Goal: Book appointment/travel/reservation

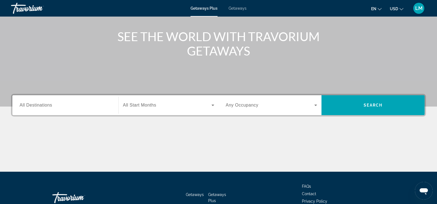
scroll to position [54, 0]
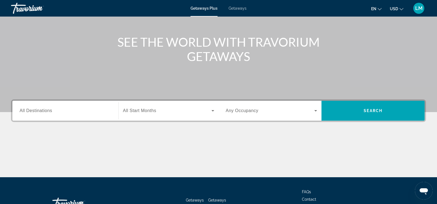
click at [316, 110] on icon "Search widget" at bounding box center [316, 110] width 3 height 1
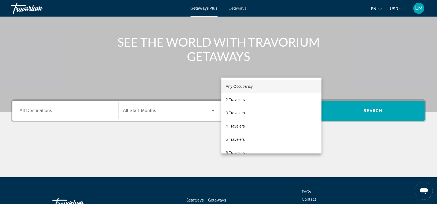
scroll to position [94, 0]
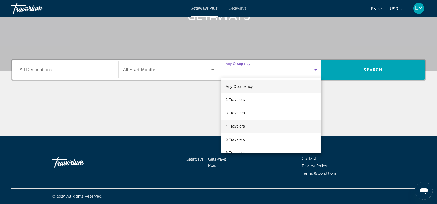
click at [232, 128] on span "4 Travelers" at bounding box center [235, 126] width 19 height 7
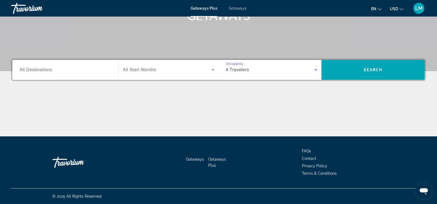
click at [317, 72] on icon "Search widget" at bounding box center [316, 70] width 7 height 7
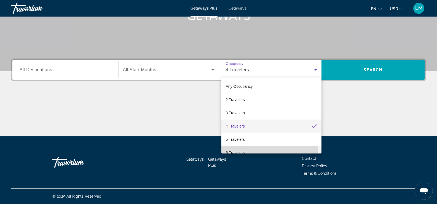
click at [234, 150] on span "6 Travelers" at bounding box center [235, 152] width 19 height 7
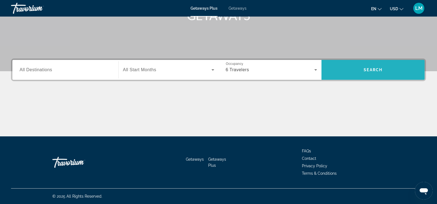
click at [387, 67] on span "Search" at bounding box center [373, 69] width 103 height 13
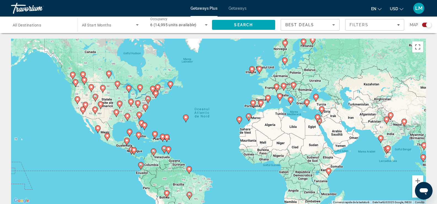
click at [42, 27] on input "Destination All Destinations" at bounding box center [41, 25] width 57 height 7
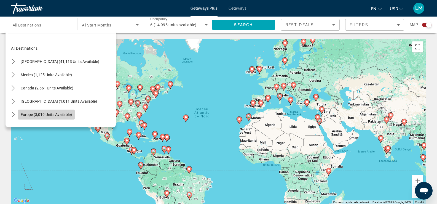
click at [36, 116] on span "Europe (3,019 units available)" at bounding box center [46, 114] width 51 height 4
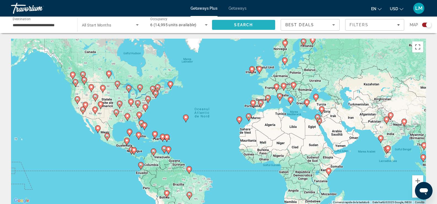
click at [237, 25] on span "Search" at bounding box center [243, 25] width 19 height 4
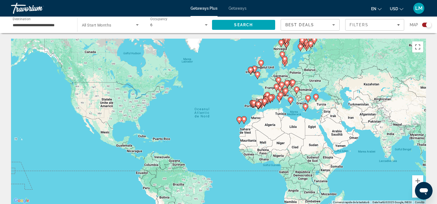
click at [279, 79] on image "Main content" at bounding box center [278, 79] width 3 height 3
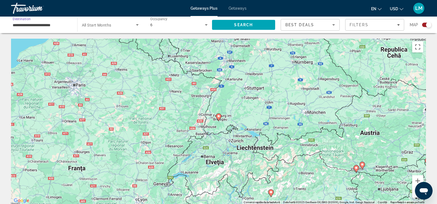
click at [35, 24] on input "**********" at bounding box center [41, 25] width 57 height 7
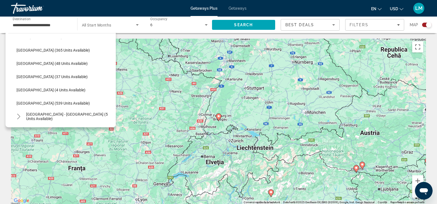
scroll to position [203, 0]
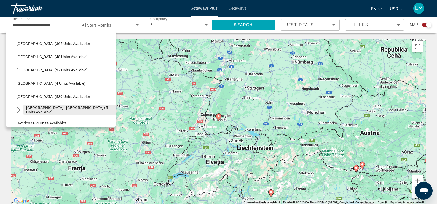
click at [35, 110] on span "[GEOGRAPHIC_DATA] - [GEOGRAPHIC_DATA] (5 units available)" at bounding box center [69, 109] width 87 height 9
type input "**********"
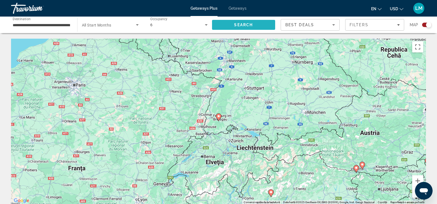
drag, startPoint x: 241, startPoint y: 25, endPoint x: 297, endPoint y: 37, distance: 57.3
click at [241, 25] on span "Search" at bounding box center [243, 25] width 19 height 4
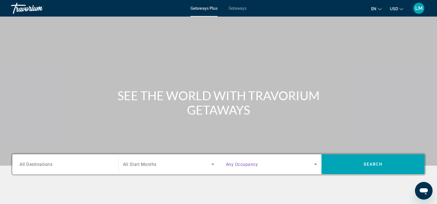
click at [318, 165] on icon "Search widget" at bounding box center [316, 164] width 7 height 7
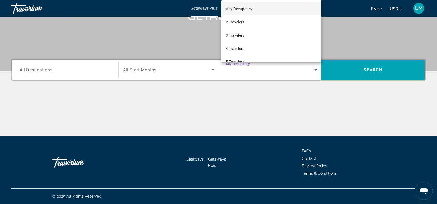
scroll to position [28, 0]
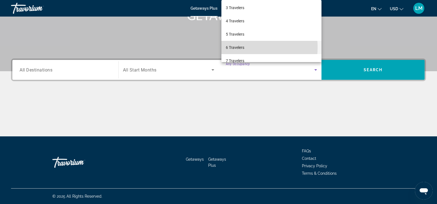
click at [232, 47] on span "6 Travelers" at bounding box center [235, 47] width 18 height 7
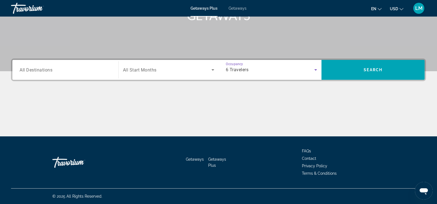
click at [40, 67] on span "All Destinations" at bounding box center [36, 69] width 33 height 5
click at [40, 67] on input "Destination All Destinations" at bounding box center [66, 70] width 92 height 7
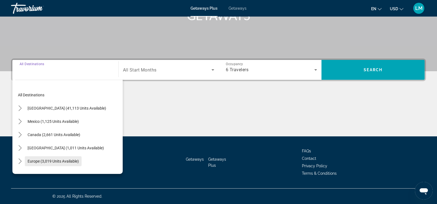
click at [38, 161] on span "Europe (3,019 units available)" at bounding box center [53, 161] width 51 height 4
type input "**********"
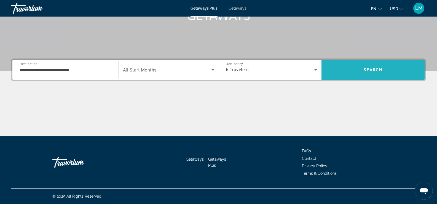
click at [368, 68] on span "Search" at bounding box center [373, 70] width 19 height 4
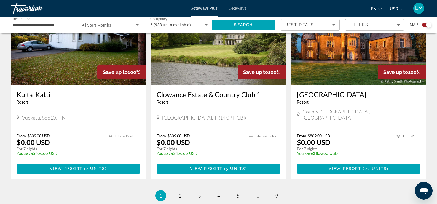
scroll to position [847, 0]
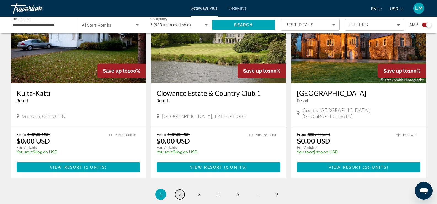
click at [182, 190] on link "page 2" at bounding box center [180, 195] width 10 height 10
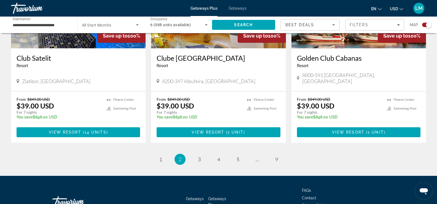
scroll to position [834, 0]
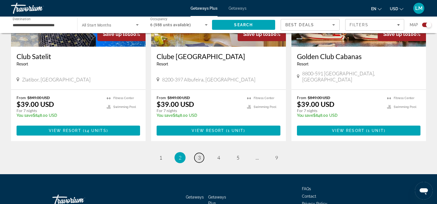
click at [200, 155] on span "3" at bounding box center [199, 158] width 3 height 6
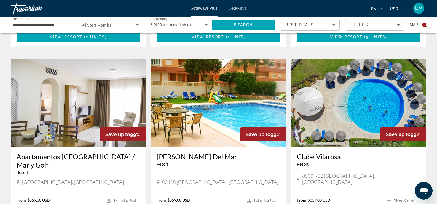
scroll to position [572, 0]
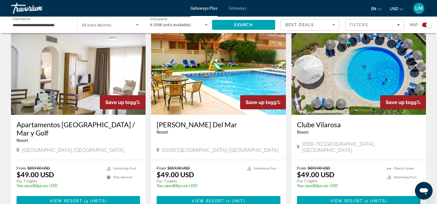
click at [69, 80] on img "Main content" at bounding box center [78, 70] width 135 height 88
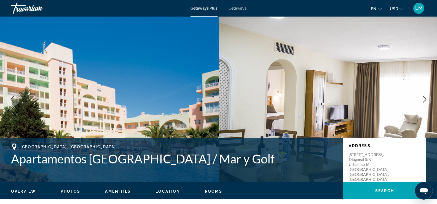
click at [423, 99] on icon "Next image" at bounding box center [425, 99] width 7 height 7
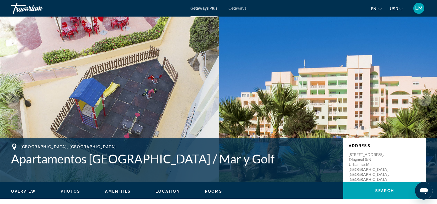
click at [423, 99] on icon "Next image" at bounding box center [425, 99] width 7 height 7
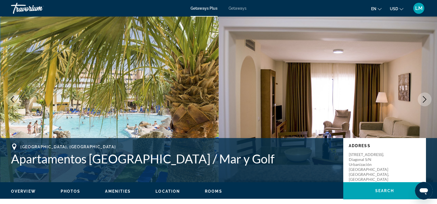
click at [423, 99] on icon "Next image" at bounding box center [425, 99] width 7 height 7
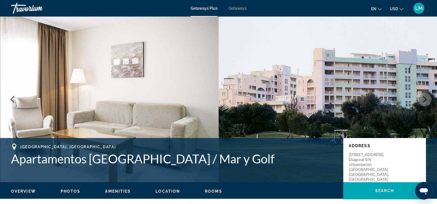
click at [423, 99] on icon "Next image" at bounding box center [425, 99] width 7 height 7
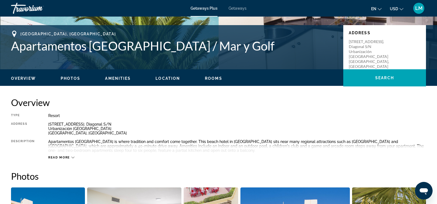
scroll to position [137, 0]
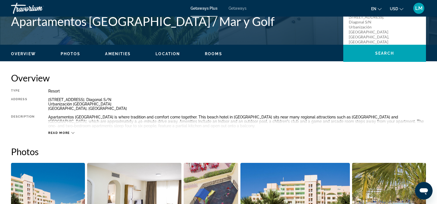
click at [71, 134] on icon "Main content" at bounding box center [72, 132] width 3 height 3
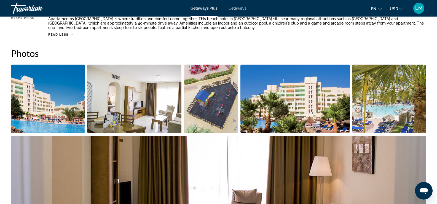
scroll to position [267, 0]
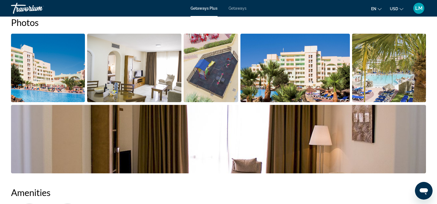
click at [64, 75] on img "Open full-screen image slider" at bounding box center [48, 68] width 74 height 68
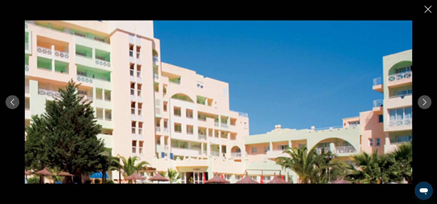
click at [424, 101] on icon "Next image" at bounding box center [425, 102] width 7 height 7
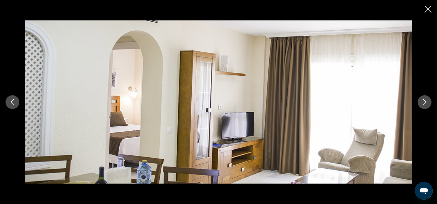
click at [424, 101] on icon "Next image" at bounding box center [425, 102] width 7 height 7
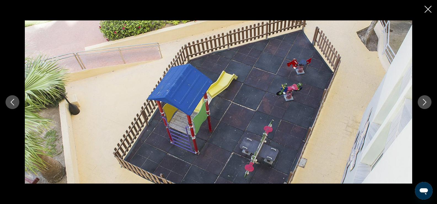
click at [424, 101] on icon "Next image" at bounding box center [425, 102] width 7 height 7
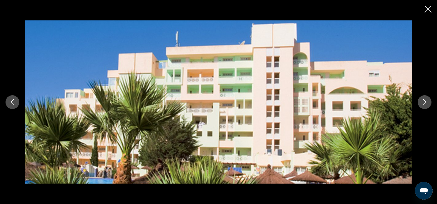
click at [424, 101] on icon "Next image" at bounding box center [425, 102] width 7 height 7
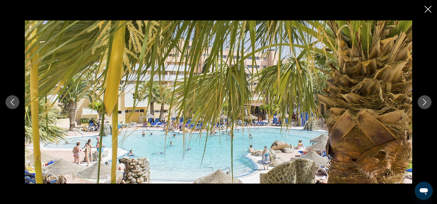
click at [424, 101] on icon "Next image" at bounding box center [425, 102] width 7 height 7
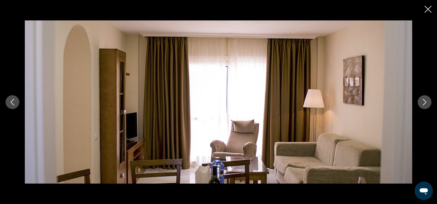
click at [424, 101] on icon "Next image" at bounding box center [425, 102] width 7 height 7
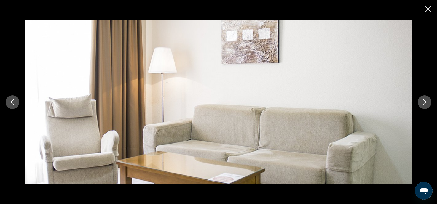
click at [424, 101] on icon "Next image" at bounding box center [425, 102] width 7 height 7
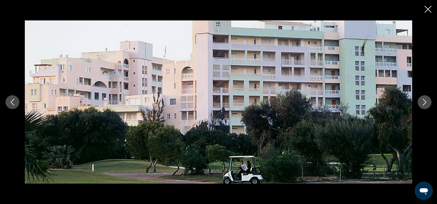
click at [424, 101] on icon "Next image" at bounding box center [425, 102] width 7 height 7
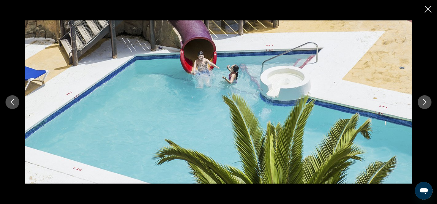
click at [424, 101] on icon "Next image" at bounding box center [425, 102] width 7 height 7
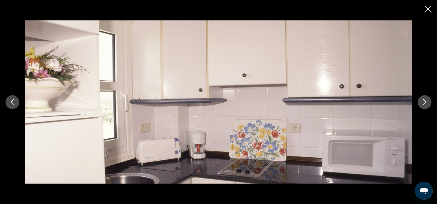
click at [424, 101] on icon "Next image" at bounding box center [425, 102] width 7 height 7
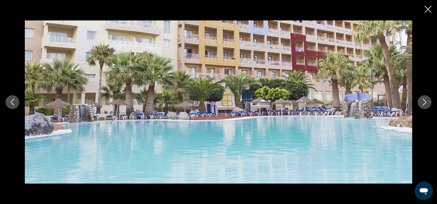
click at [424, 101] on icon "Next image" at bounding box center [425, 102] width 7 height 7
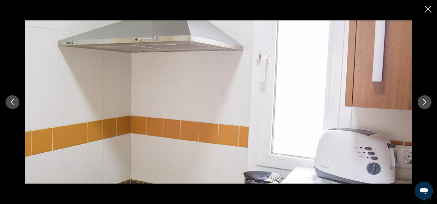
click at [424, 101] on icon "Next image" at bounding box center [425, 102] width 7 height 7
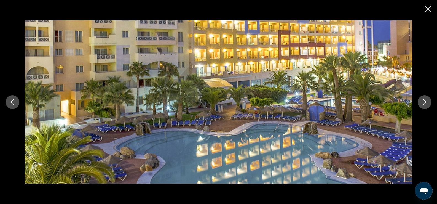
click at [424, 101] on icon "Next image" at bounding box center [425, 102] width 7 height 7
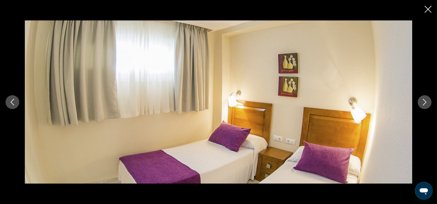
click at [424, 101] on icon "Next image" at bounding box center [425, 102] width 7 height 7
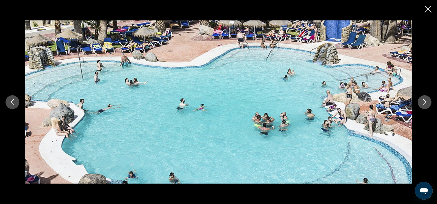
click at [425, 8] on icon "Close slideshow" at bounding box center [428, 9] width 7 height 7
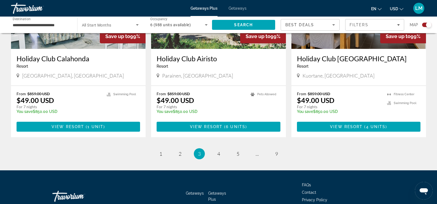
scroll to position [839, 0]
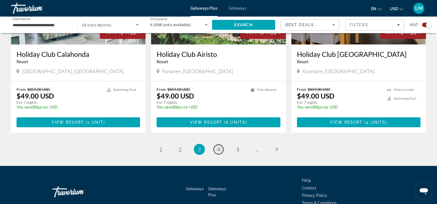
click at [217, 146] on span "4" at bounding box center [218, 149] width 3 height 6
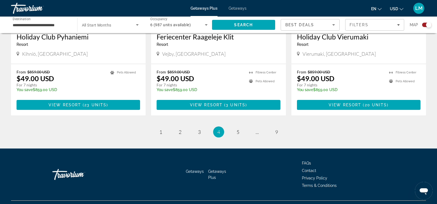
scroll to position [839, 0]
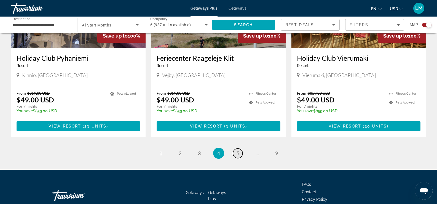
click at [238, 150] on span "5" at bounding box center [238, 153] width 3 height 6
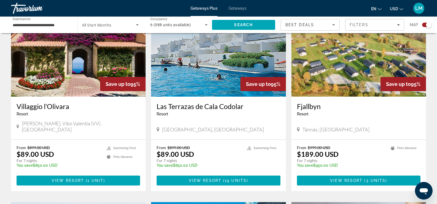
scroll to position [410, 0]
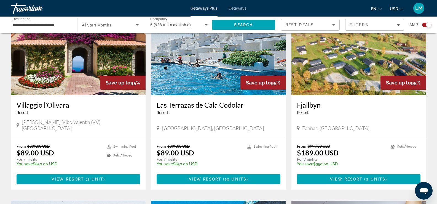
click at [69, 68] on img "Main content" at bounding box center [78, 51] width 135 height 88
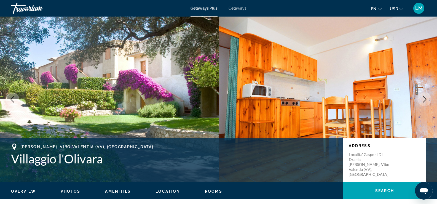
click at [427, 104] on button "Next image" at bounding box center [425, 99] width 14 height 14
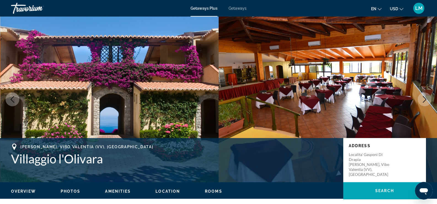
click at [427, 104] on button "Next image" at bounding box center [425, 99] width 14 height 14
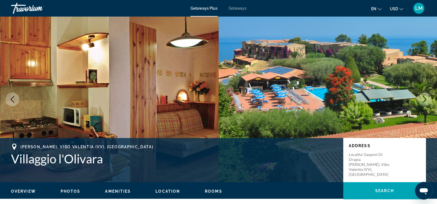
click at [427, 104] on button "Next image" at bounding box center [425, 99] width 14 height 14
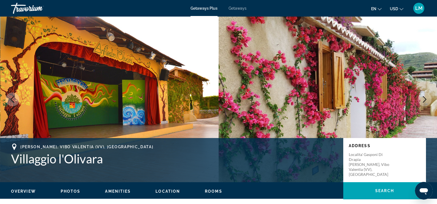
click at [427, 104] on button "Next image" at bounding box center [425, 99] width 14 height 14
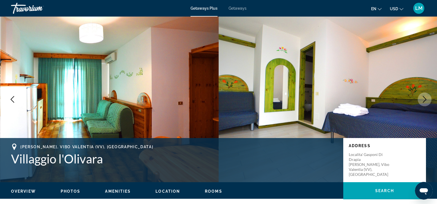
click at [427, 104] on button "Next image" at bounding box center [425, 99] width 14 height 14
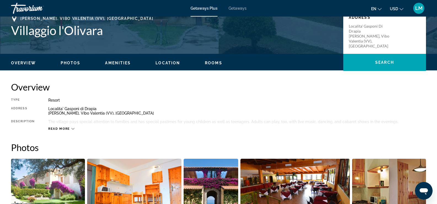
scroll to position [153, 0]
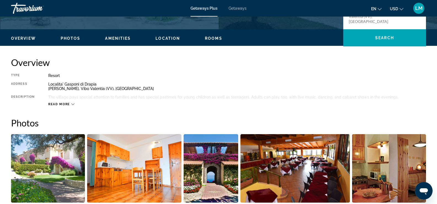
click at [73, 104] on icon "Main content" at bounding box center [72, 104] width 3 height 2
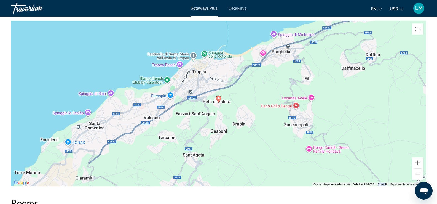
scroll to position [827, 0]
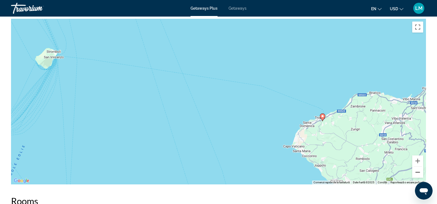
click at [418, 172] on button "Micșorează" at bounding box center [418, 172] width 11 height 11
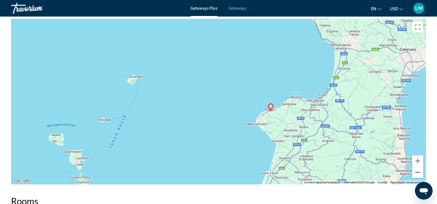
click at [418, 172] on button "Micșorează" at bounding box center [418, 172] width 11 height 11
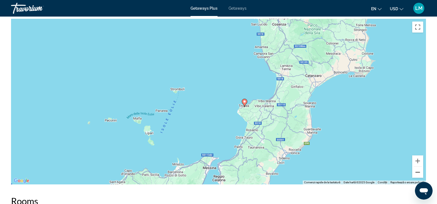
click at [418, 172] on button "Micșorează" at bounding box center [418, 172] width 11 height 11
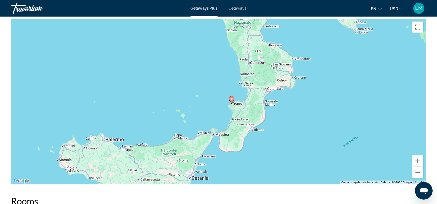
click at [418, 172] on button "Micșorează" at bounding box center [418, 172] width 11 height 11
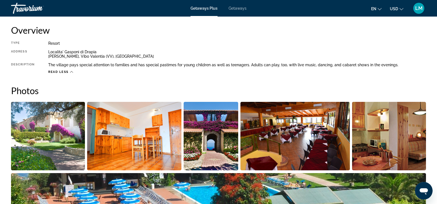
scroll to position [0, 0]
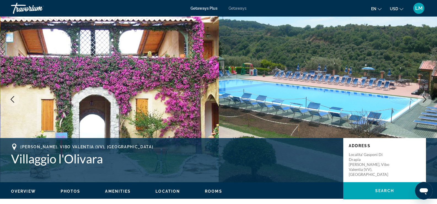
click at [426, 98] on icon "Next image" at bounding box center [425, 99] width 7 height 7
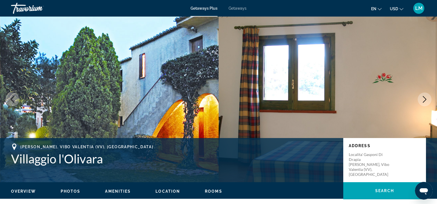
click at [426, 98] on icon "Next image" at bounding box center [425, 99] width 7 height 7
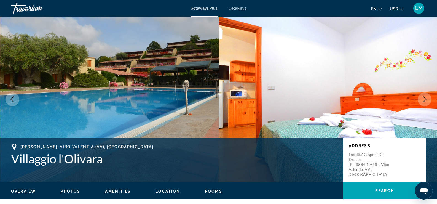
click at [426, 98] on icon "Next image" at bounding box center [425, 99] width 7 height 7
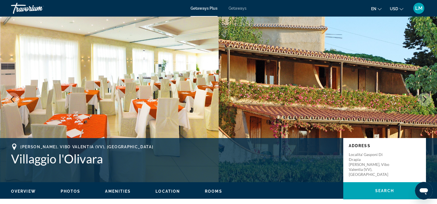
click at [426, 98] on icon "Next image" at bounding box center [425, 99] width 7 height 7
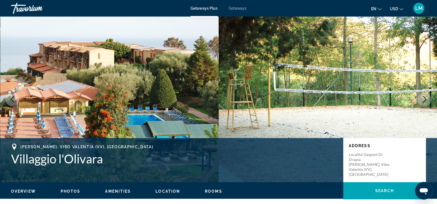
click at [426, 98] on icon "Next image" at bounding box center [425, 99] width 7 height 7
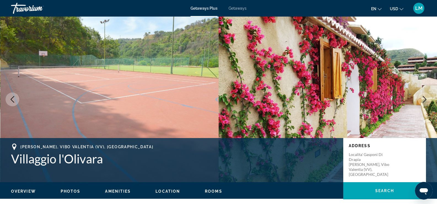
click at [426, 98] on icon "Next image" at bounding box center [425, 99] width 7 height 7
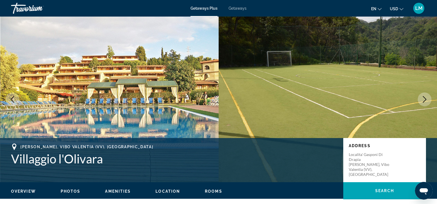
click at [426, 98] on icon "Next image" at bounding box center [425, 99] width 7 height 7
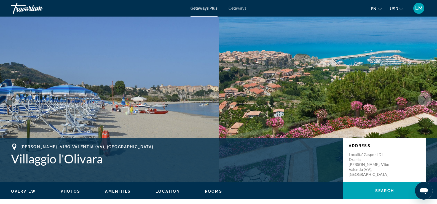
click at [0, 105] on img "Main content" at bounding box center [109, 100] width 219 height 166
click at [11, 98] on icon "Previous image" at bounding box center [12, 99] width 7 height 7
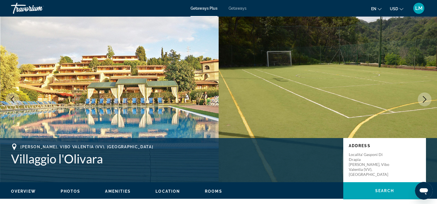
click at [425, 99] on icon "Next image" at bounding box center [425, 99] width 7 height 7
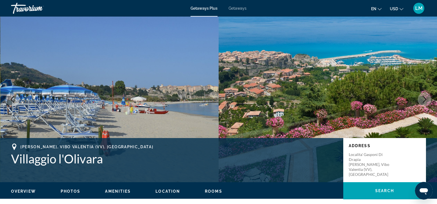
click at [425, 99] on icon "Next image" at bounding box center [425, 99] width 7 height 7
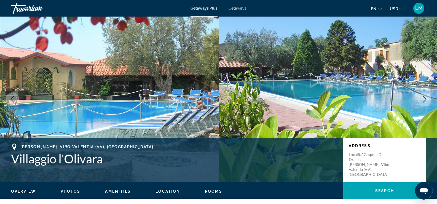
click at [425, 99] on icon "Next image" at bounding box center [425, 99] width 7 height 7
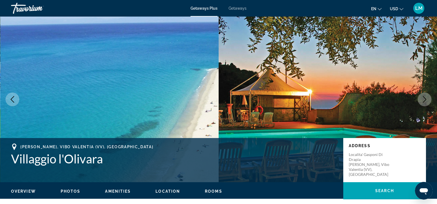
click at [425, 99] on icon "Next image" at bounding box center [425, 99] width 7 height 7
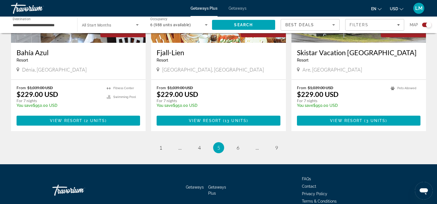
scroll to position [860, 0]
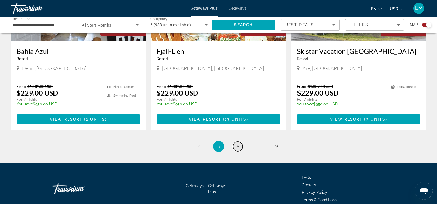
click at [238, 143] on span "6" at bounding box center [238, 146] width 3 height 6
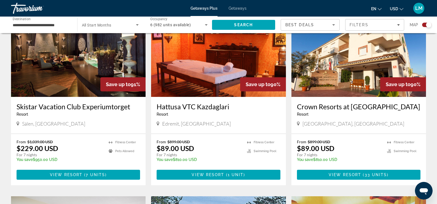
scroll to position [211, 0]
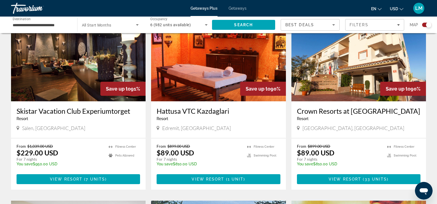
click at [344, 63] on img "Main content" at bounding box center [359, 57] width 135 height 88
